Goal: Information Seeking & Learning: Learn about a topic

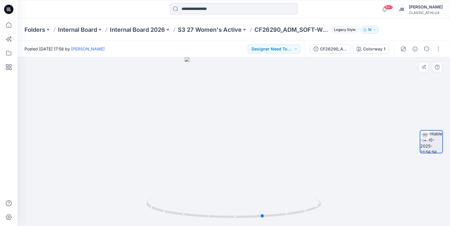
drag, startPoint x: 260, startPoint y: 186, endPoint x: 290, endPoint y: 170, distance: 34.1
click at [290, 170] on div at bounding box center [234, 141] width 433 height 169
drag, startPoint x: 258, startPoint y: 167, endPoint x: 264, endPoint y: 161, distance: 8.3
click at [264, 161] on div at bounding box center [234, 141] width 433 height 169
drag, startPoint x: 263, startPoint y: 161, endPoint x: 251, endPoint y: 155, distance: 13.4
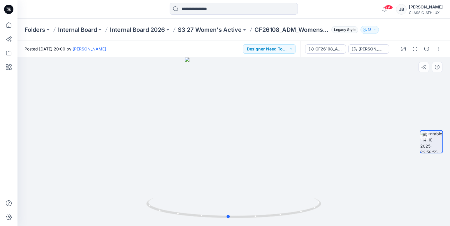
click at [251, 155] on div at bounding box center [234, 141] width 433 height 169
click at [354, 15] on div "99+ Notifications Nandha Cfai has updated CF26179_ADM_SOFT_WASH_LEGGING-OPT-1 w…" at bounding box center [225, 113] width 450 height 226
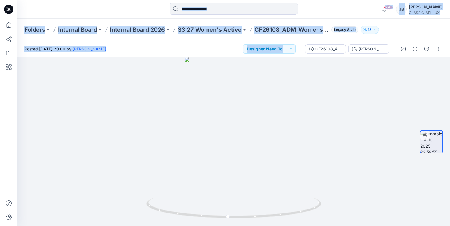
drag, startPoint x: 354, startPoint y: 15, endPoint x: 355, endPoint y: -31, distance: 45.5
click at [355, 0] on html "99+ Notifications Nandha Cfai has updated CF26179_ADM_SOFT_WASH_LEGGING-OPT-1 w…" at bounding box center [225, 113] width 450 height 226
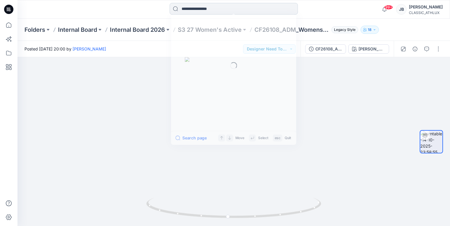
click at [223, 9] on input at bounding box center [234, 9] width 128 height 12
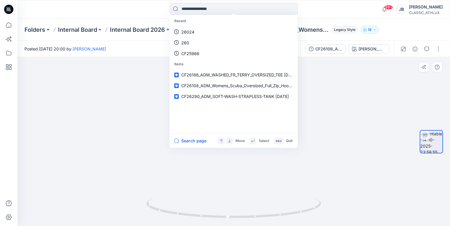
click at [147, 76] on div at bounding box center [234, 141] width 433 height 169
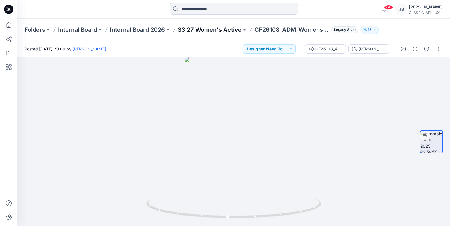
click at [210, 29] on p "S3 27 Women's Active" at bounding box center [210, 30] width 64 height 8
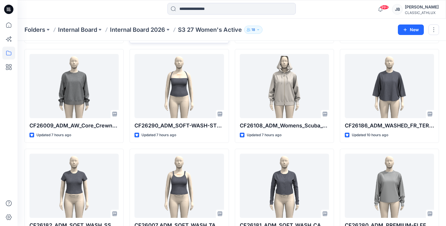
scroll to position [126, 0]
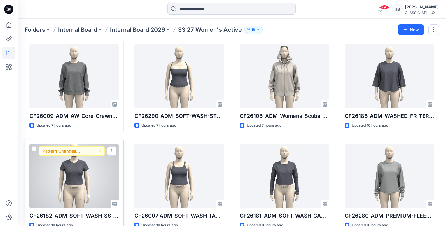
click at [76, 168] on div at bounding box center [73, 176] width 89 height 64
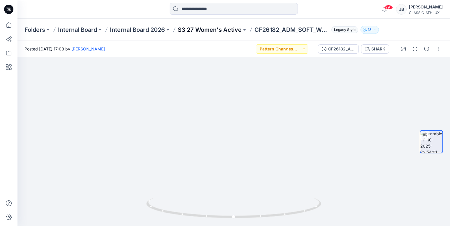
click at [241, 30] on p "S3 27 Women's Active" at bounding box center [210, 30] width 64 height 8
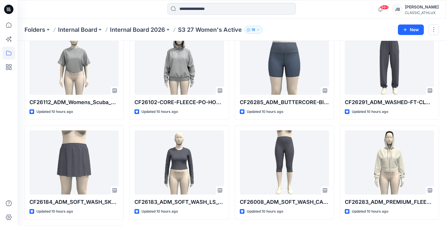
scroll to position [341, 0]
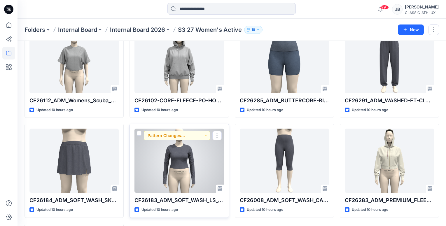
click at [196, 148] on div at bounding box center [178, 161] width 89 height 64
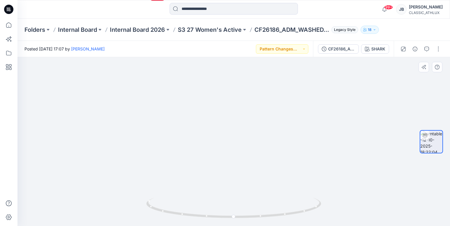
drag, startPoint x: 256, startPoint y: 186, endPoint x: 302, endPoint y: 157, distance: 54.5
click at [302, 157] on img at bounding box center [233, 86] width 193 height 279
drag, startPoint x: 277, startPoint y: 216, endPoint x: 287, endPoint y: 212, distance: 11.0
click at [287, 212] on icon at bounding box center [234, 209] width 176 height 22
drag, startPoint x: 260, startPoint y: 150, endPoint x: 191, endPoint y: 155, distance: 69.6
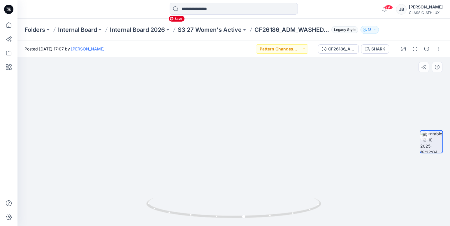
click at [191, 154] on img at bounding box center [234, 121] width 136 height 209
drag, startPoint x: 210, startPoint y: 218, endPoint x: 216, endPoint y: 200, distance: 19.2
click at [216, 200] on icon at bounding box center [234, 209] width 176 height 22
drag, startPoint x: 299, startPoint y: 176, endPoint x: 304, endPoint y: 176, distance: 4.7
click at [304, 176] on div at bounding box center [234, 141] width 433 height 169
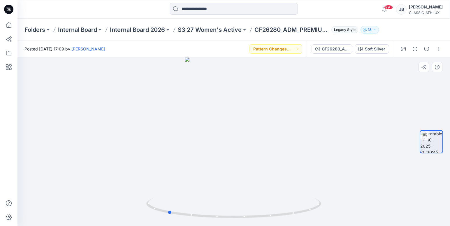
drag, startPoint x: 273, startPoint y: 178, endPoint x: 208, endPoint y: 170, distance: 66.1
click at [207, 169] on div at bounding box center [234, 141] width 433 height 169
drag, startPoint x: 233, startPoint y: 172, endPoint x: 214, endPoint y: 172, distance: 19.5
click at [214, 172] on div at bounding box center [234, 141] width 433 height 169
drag, startPoint x: 267, startPoint y: 182, endPoint x: 202, endPoint y: 183, distance: 65.4
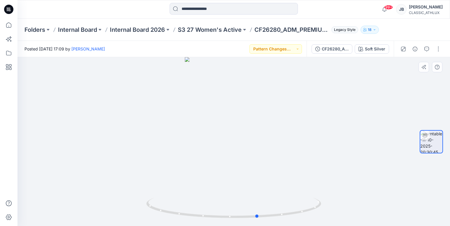
click at [202, 183] on div at bounding box center [234, 141] width 433 height 169
drag, startPoint x: 250, startPoint y: 169, endPoint x: 198, endPoint y: 165, distance: 52.1
click at [198, 165] on div at bounding box center [234, 141] width 433 height 169
drag, startPoint x: 265, startPoint y: 170, endPoint x: 238, endPoint y: 170, distance: 26.8
click at [238, 170] on div at bounding box center [234, 141] width 433 height 169
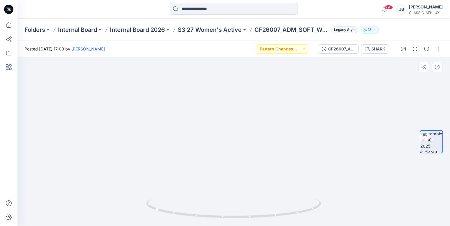
drag, startPoint x: 313, startPoint y: 117, endPoint x: 316, endPoint y: 163, distance: 45.9
click at [316, 163] on img at bounding box center [234, 89] width 274 height 274
drag, startPoint x: 307, startPoint y: 165, endPoint x: 265, endPoint y: 158, distance: 43.1
click at [265, 158] on img at bounding box center [234, 85] width 274 height 281
drag, startPoint x: 276, startPoint y: 203, endPoint x: 200, endPoint y: 197, distance: 76.1
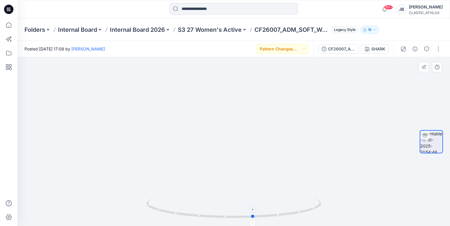
click at [200, 198] on icon at bounding box center [234, 209] width 176 height 22
drag, startPoint x: 263, startPoint y: 207, endPoint x: 261, endPoint y: 199, distance: 8.7
click at [261, 199] on icon at bounding box center [234, 209] width 176 height 22
drag, startPoint x: 295, startPoint y: 168, endPoint x: 274, endPoint y: 169, distance: 21.0
click at [274, 169] on div at bounding box center [234, 141] width 433 height 169
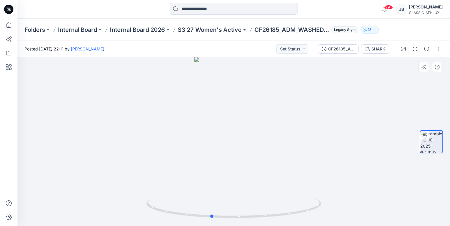
drag, startPoint x: 304, startPoint y: 136, endPoint x: 305, endPoint y: 156, distance: 20.1
click at [305, 156] on div at bounding box center [234, 141] width 433 height 169
